Goal: Task Accomplishment & Management: Manage account settings

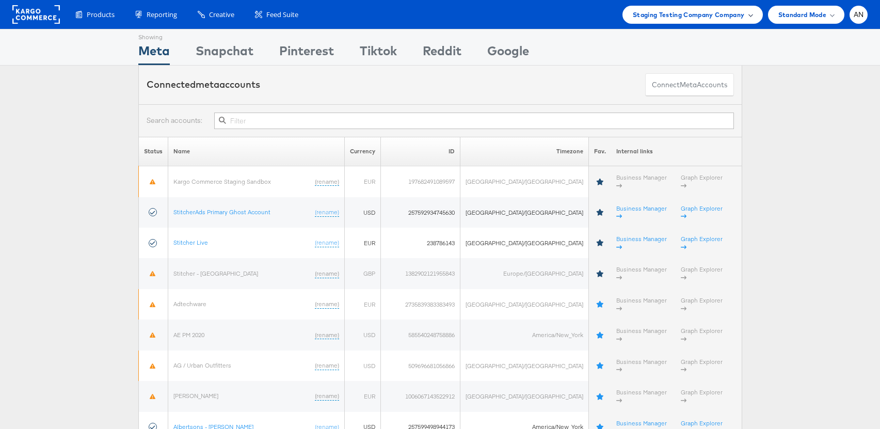
click at [718, 12] on span "Staging Testing Company Company" at bounding box center [689, 14] width 112 height 11
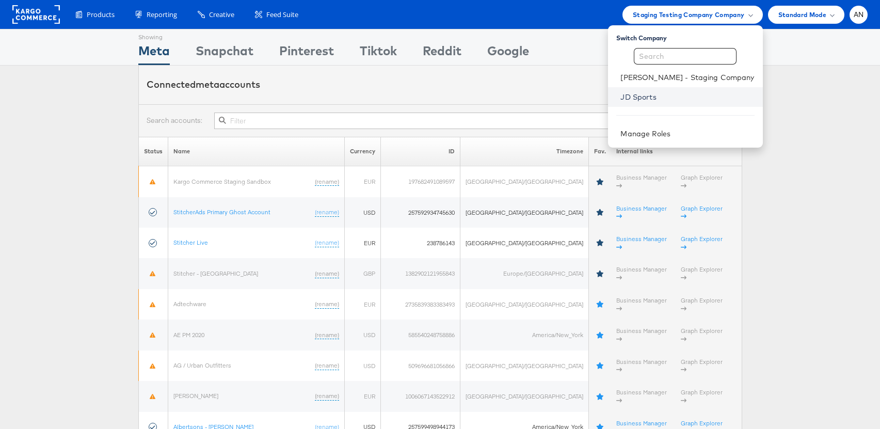
click at [677, 98] on link "JD Sports" at bounding box center [687, 97] width 134 height 10
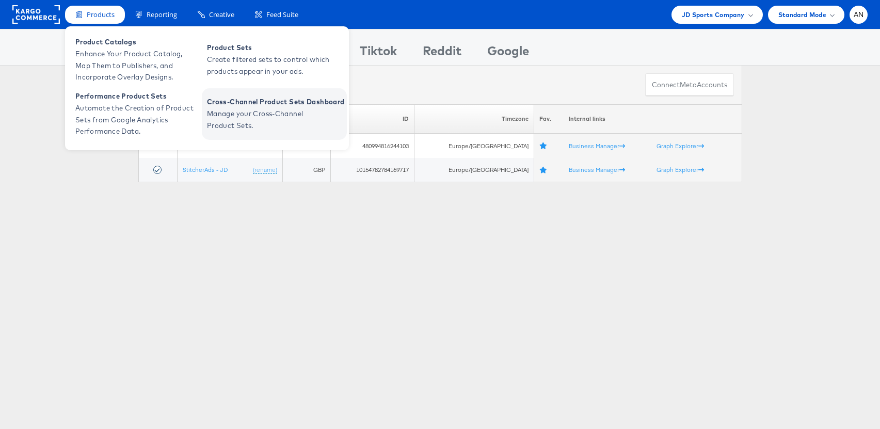
click at [269, 111] on span "Manage your Cross-Channel Product Sets." at bounding box center [269, 120] width 124 height 24
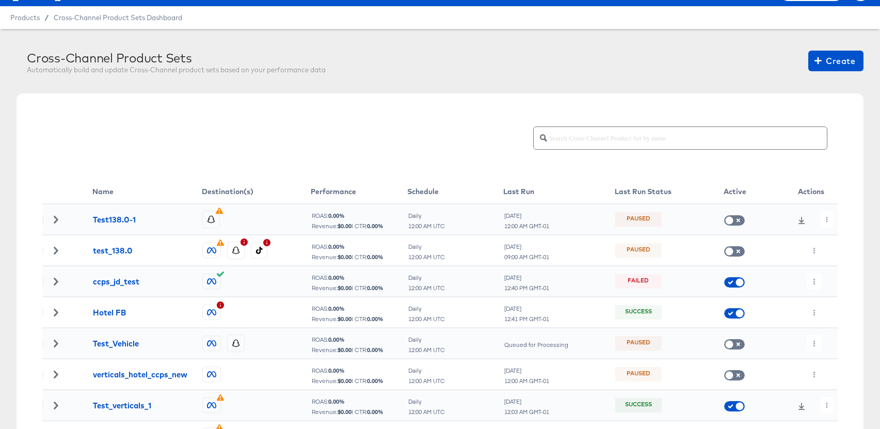
scroll to position [28, 0]
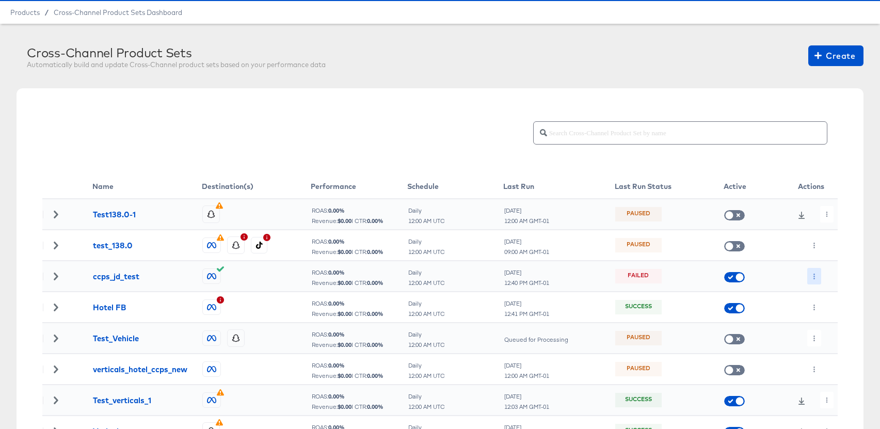
click at [814, 275] on icon "button" at bounding box center [815, 277] width 2 height 6
